Goal: Obtain resource: Obtain resource

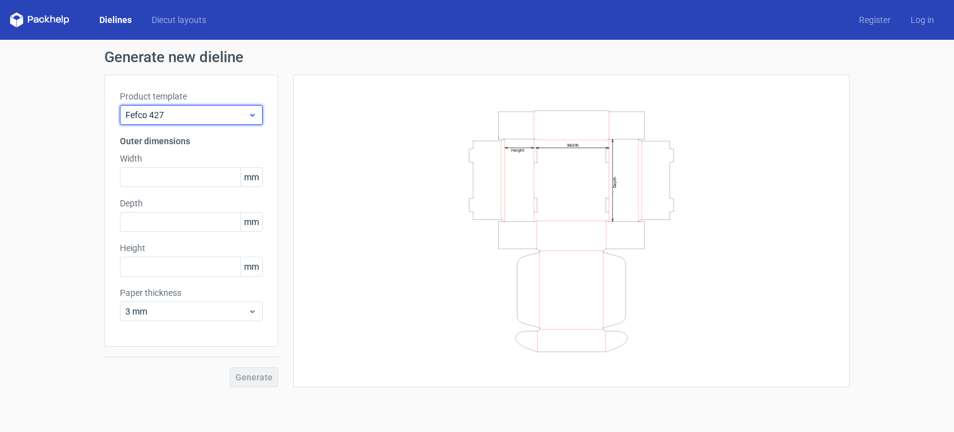
click at [224, 112] on span "Fefco 427" at bounding box center [186, 115] width 122 height 12
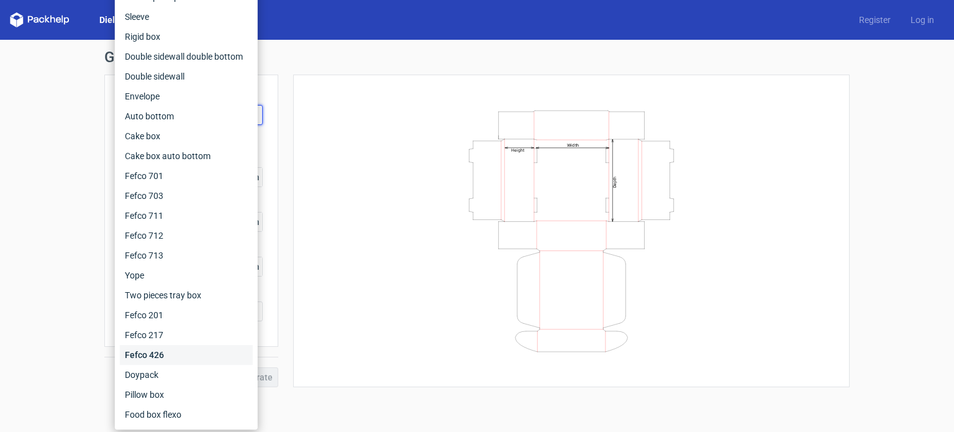
click at [200, 358] on div "Fefco 426" at bounding box center [186, 355] width 133 height 20
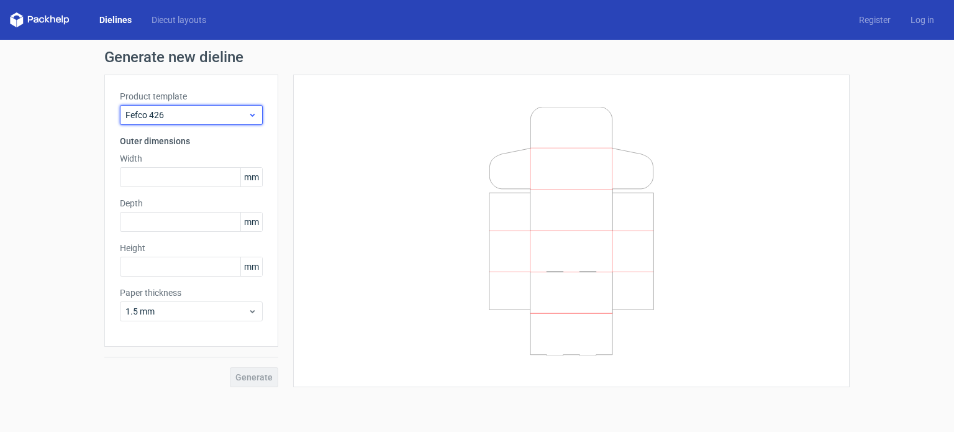
click at [195, 115] on span "Fefco 426" at bounding box center [186, 115] width 122 height 12
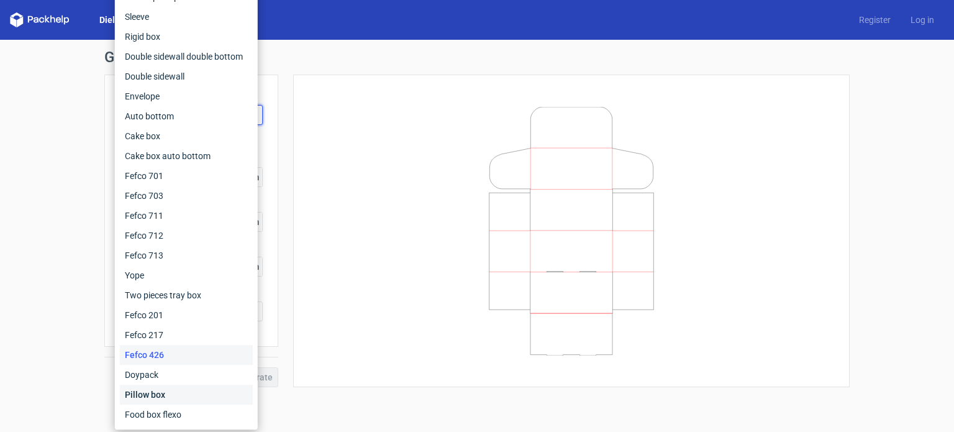
click at [179, 399] on div "Pillow box" at bounding box center [186, 394] width 133 height 20
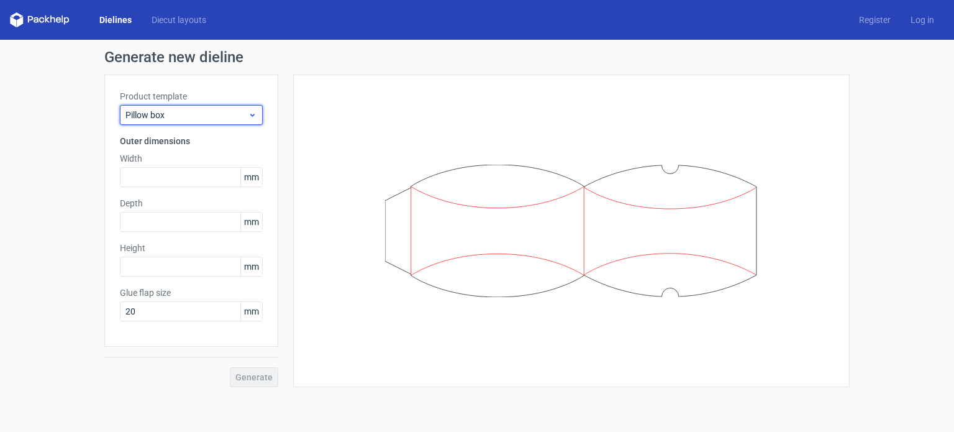
click at [180, 118] on span "Pillow box" at bounding box center [186, 115] width 122 height 12
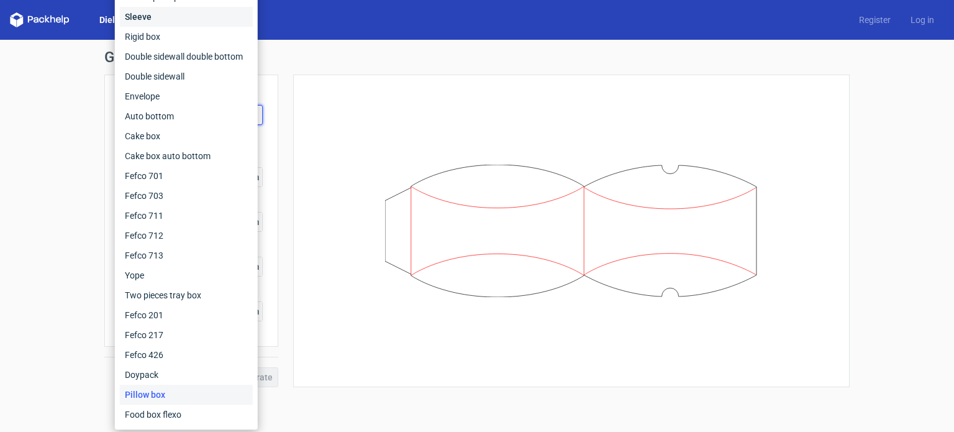
click at [188, 23] on div "Sleeve" at bounding box center [186, 17] width 133 height 20
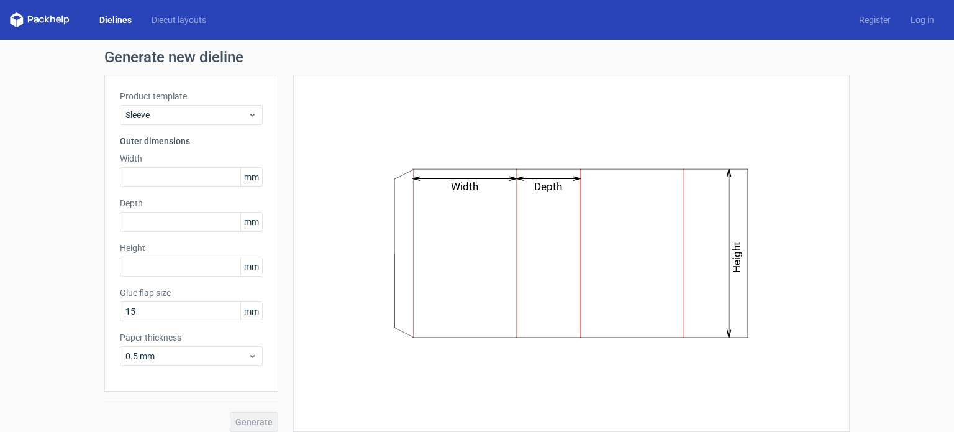
click at [194, 102] on div "Product template Sleeve" at bounding box center [191, 107] width 143 height 35
click at [191, 135] on h3 "Outer dimensions" at bounding box center [191, 141] width 143 height 12
click at [192, 111] on span "Sleeve" at bounding box center [186, 115] width 122 height 12
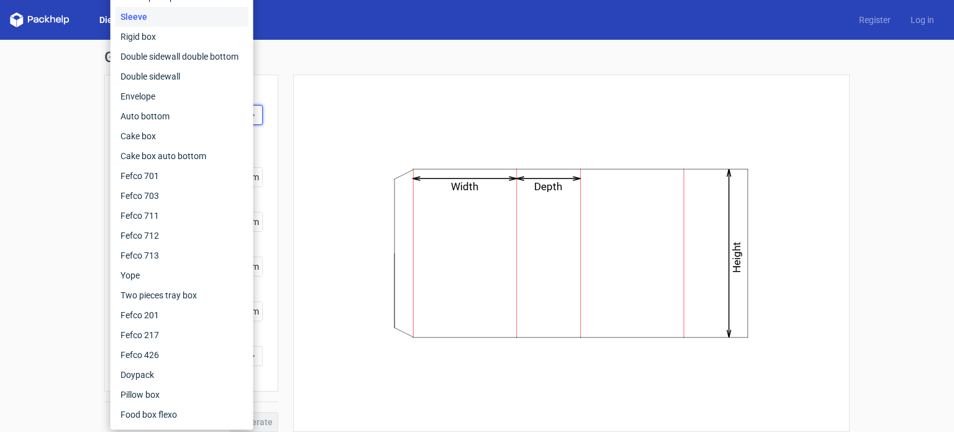
click at [70, 160] on div "Generate new dieline Product template Sleeve Outer dimensions Width mm Depth mm…" at bounding box center [477, 241] width 954 height 402
